Goal: Transaction & Acquisition: Obtain resource

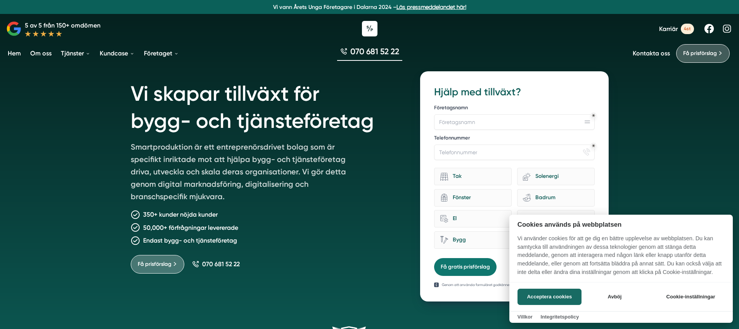
click at [72, 54] on div at bounding box center [369, 164] width 739 height 329
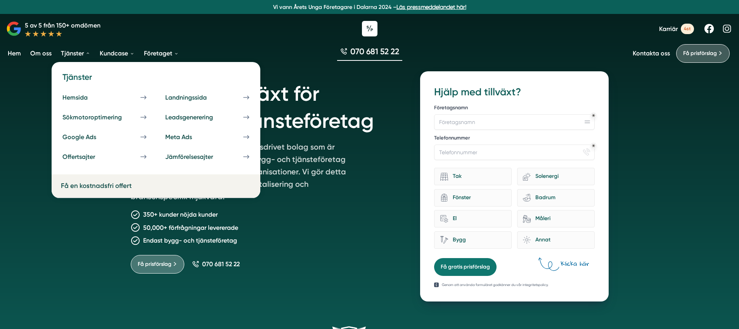
click at [75, 54] on link "Tjänster" at bounding box center [75, 53] width 33 height 20
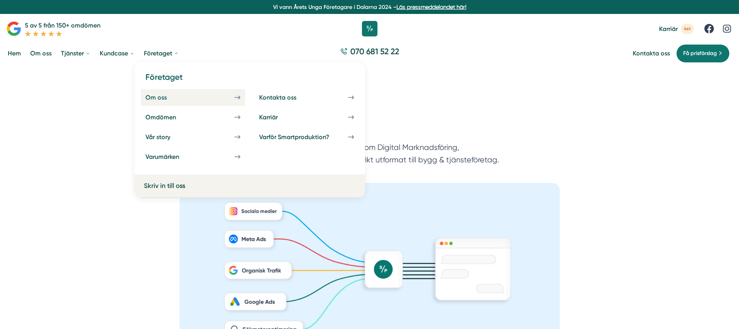
click at [183, 97] on div "Om oss" at bounding box center [165, 97] width 40 height 7
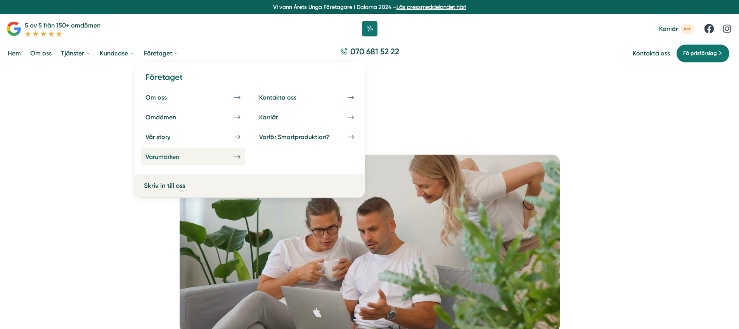
click at [170, 155] on div "Varumärken" at bounding box center [171, 156] width 52 height 7
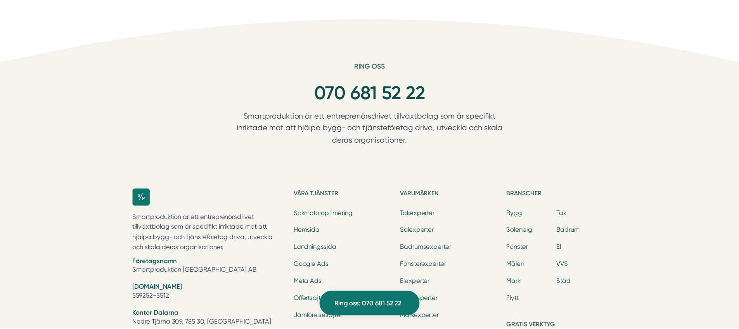
scroll to position [3893, 0]
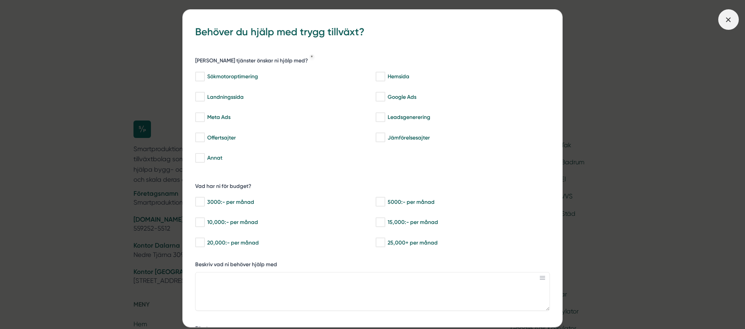
click at [727, 16] on icon at bounding box center [728, 20] width 9 height 9
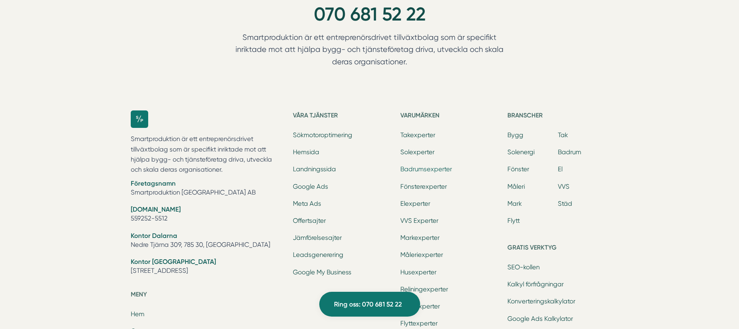
scroll to position [3904, 0]
click at [437, 168] on link "Badrumsexperter" at bounding box center [426, 167] width 52 height 7
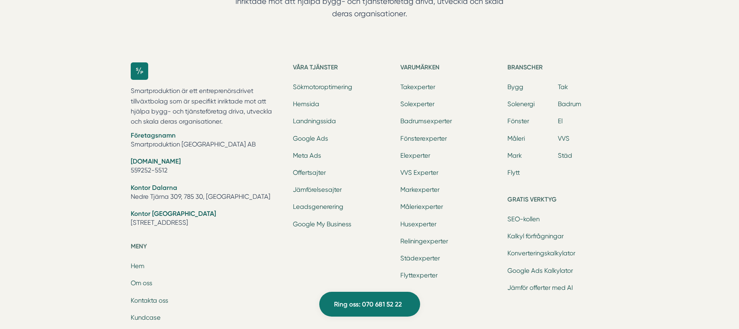
scroll to position [3952, 0]
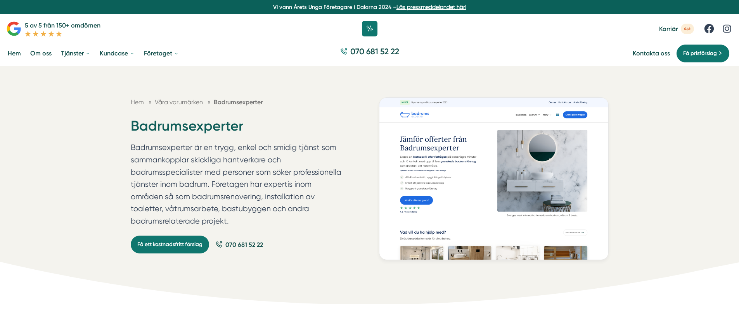
click at [409, 146] on img at bounding box center [494, 178] width 230 height 163
click at [174, 246] on link "Få ett kostnadsfritt förslag" at bounding box center [170, 245] width 78 height 18
